Goal: Information Seeking & Learning: Find specific fact

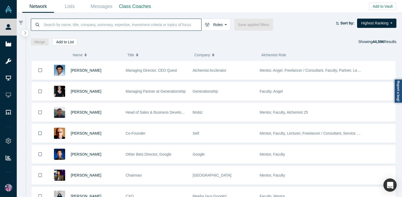
click at [57, 26] on input at bounding box center [122, 24] width 158 height 12
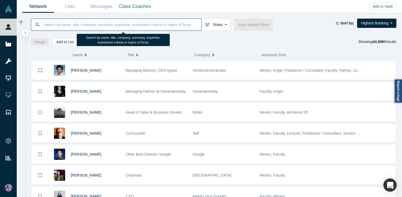
paste input "[PERSON_NAME]"
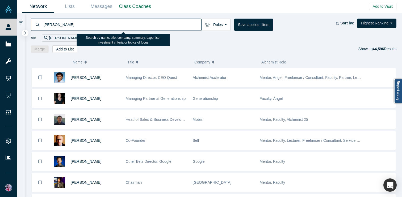
type input "[PERSON_NAME]"
